Goal: Task Accomplishment & Management: Use online tool/utility

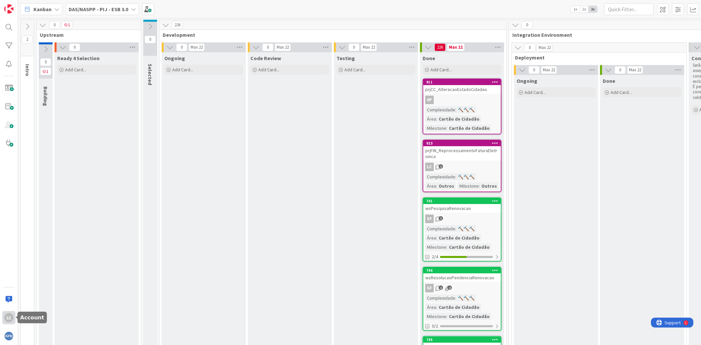
click at [5, 318] on div "LC" at bounding box center [8, 317] width 9 height 9
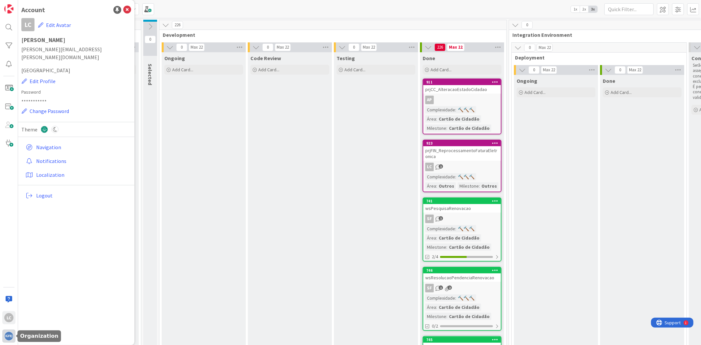
click at [6, 330] on div at bounding box center [8, 336] width 13 height 13
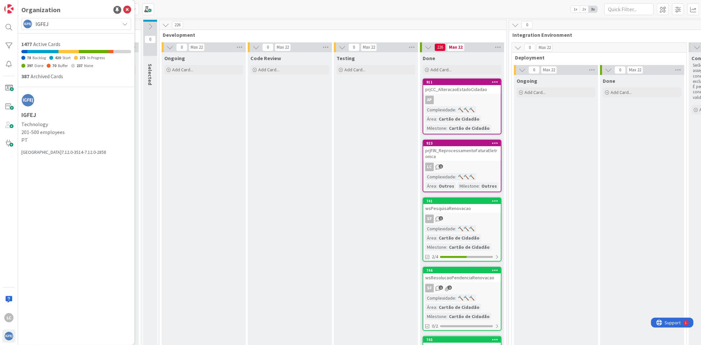
click at [59, 20] on span "IGFEJ" at bounding box center [75, 23] width 81 height 9
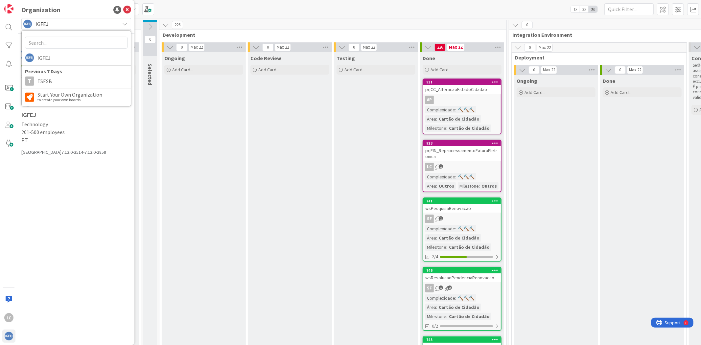
click at [54, 88] on div "IGFEJ Previous 7 Days T TSESB Start Your Own Organization to create your own bo…" at bounding box center [76, 69] width 110 height 76
click at [55, 85] on span "TSESB" at bounding box center [82, 81] width 90 height 10
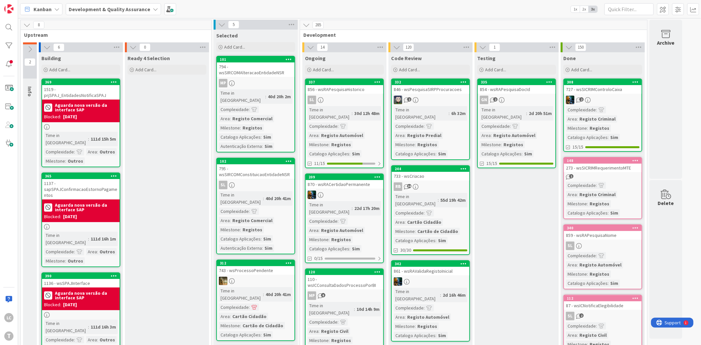
drag, startPoint x: 190, startPoint y: 160, endPoint x: 200, endPoint y: 178, distance: 21.1
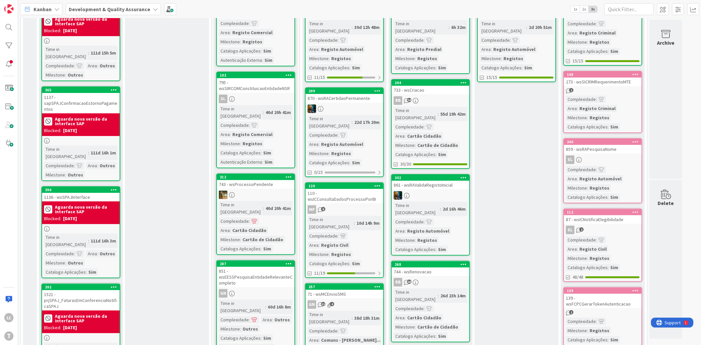
scroll to position [109, 0]
